Goal: Information Seeking & Learning: Learn about a topic

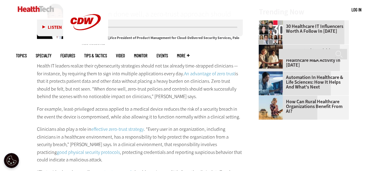
scroll to position [870, 0]
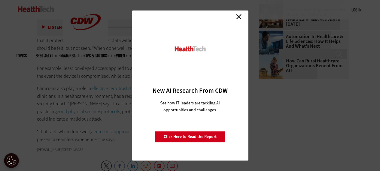
click at [239, 15] on link "Close" at bounding box center [238, 16] width 9 height 9
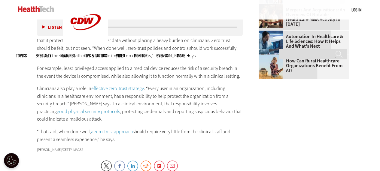
click at [117, 128] on link "a zero-trust approach" at bounding box center [112, 131] width 42 height 6
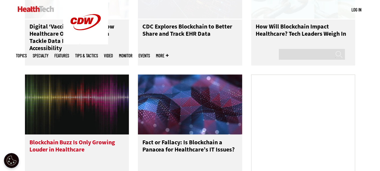
scroll to position [480, 0]
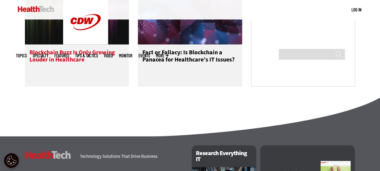
click at [50, 61] on h3 "Blockchain Buzz Is Only Growing Louder in Healthcare" at bounding box center [76, 61] width 95 height 24
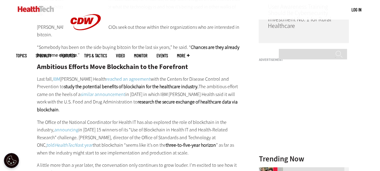
scroll to position [660, 0]
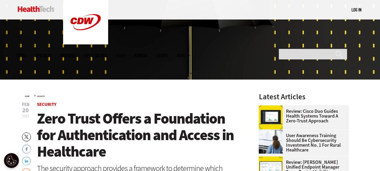
scroll to position [180, 0]
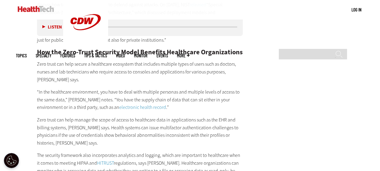
scroll to position [979, 0]
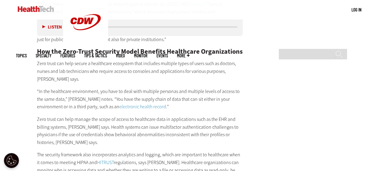
click at [268, 100] on main "Home » Security Close New AI Research From CDW See how IT leaders are tackling …" at bounding box center [190, 66] width 348 height 1720
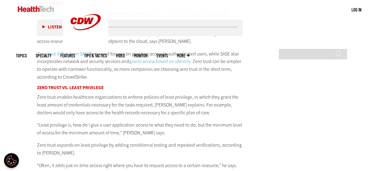
scroll to position [1273, 0]
